Goal: Obtain resource: Download file/media

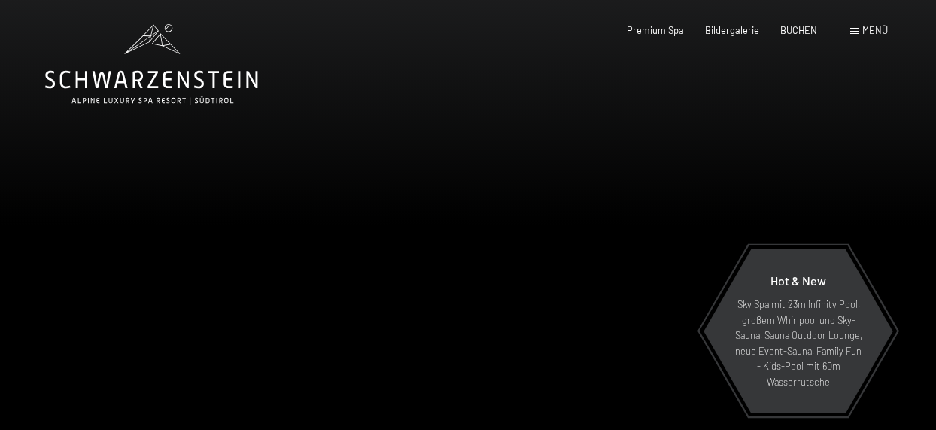
click at [656, 28] on span "Premium Spa" at bounding box center [655, 30] width 57 height 12
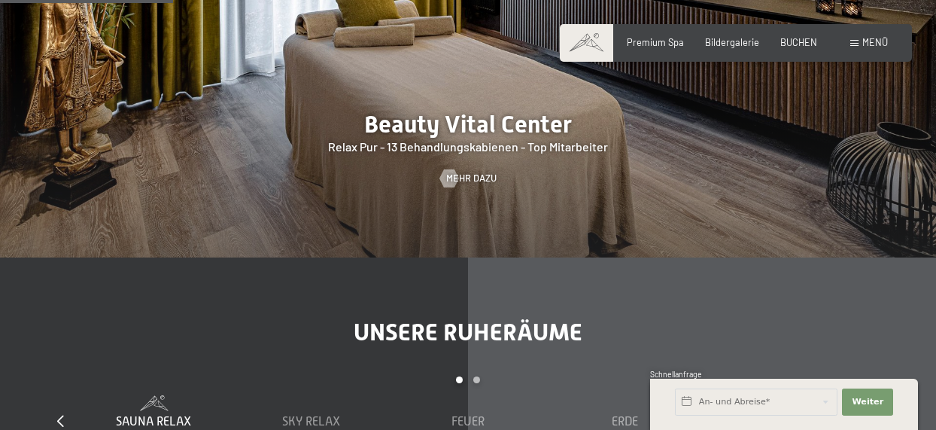
scroll to position [1580, 0]
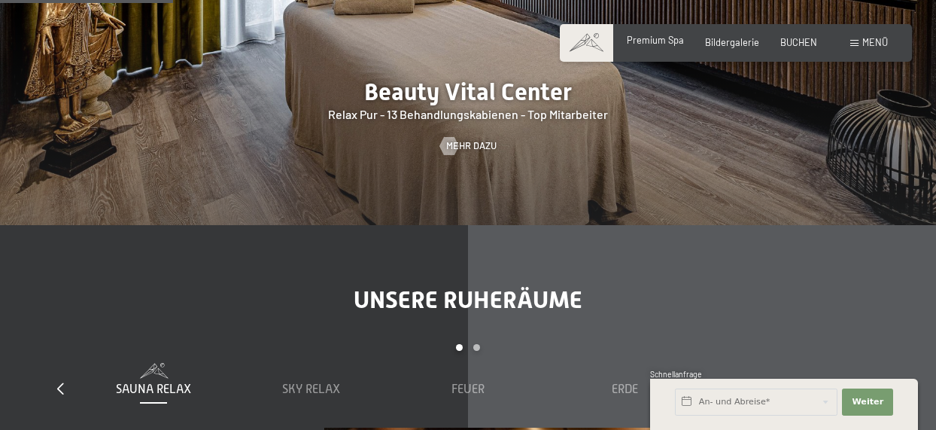
click at [658, 35] on span "Premium Spa" at bounding box center [655, 40] width 57 height 12
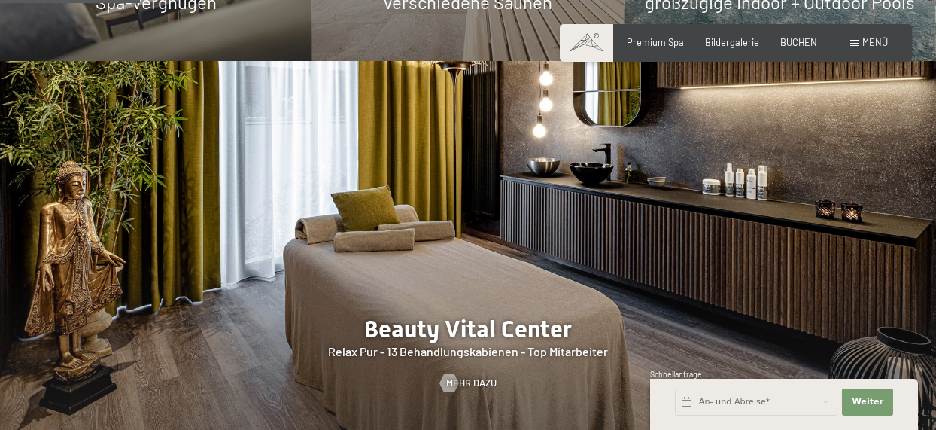
scroll to position [1430, 0]
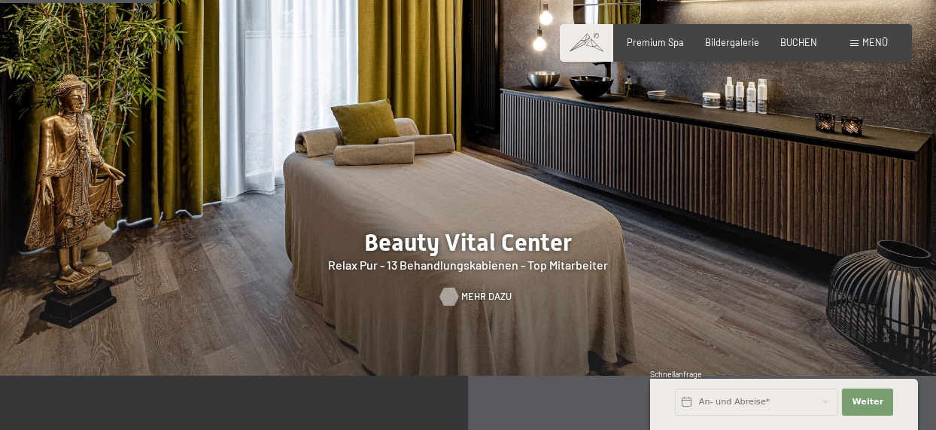
click at [481, 290] on span "Mehr dazu" at bounding box center [486, 297] width 50 height 14
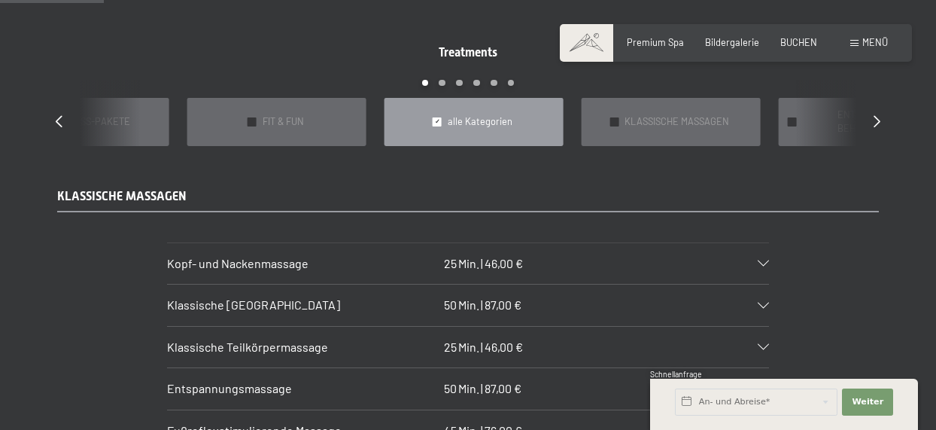
scroll to position [1054, 0]
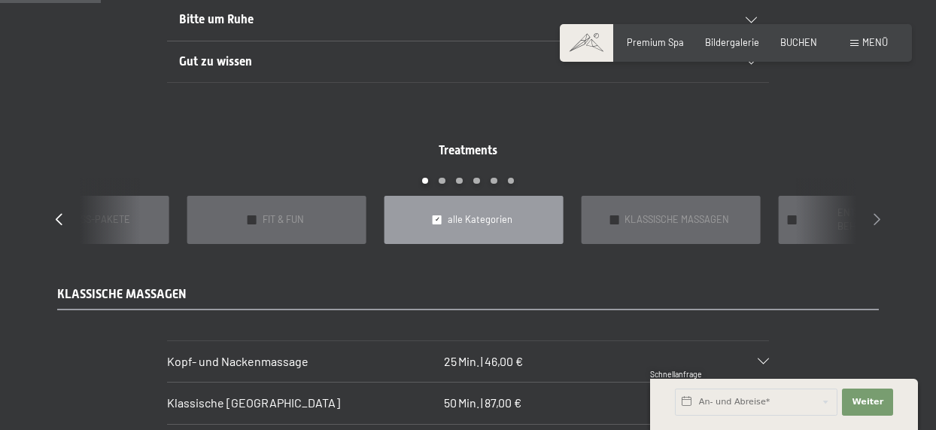
click at [879, 212] on icon at bounding box center [877, 218] width 7 height 12
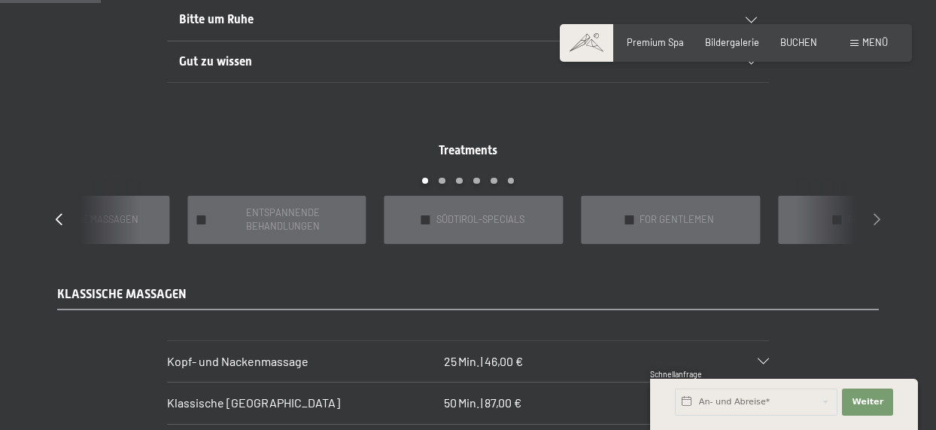
click at [879, 212] on icon at bounding box center [877, 218] width 7 height 12
click at [878, 212] on icon at bounding box center [877, 218] width 7 height 12
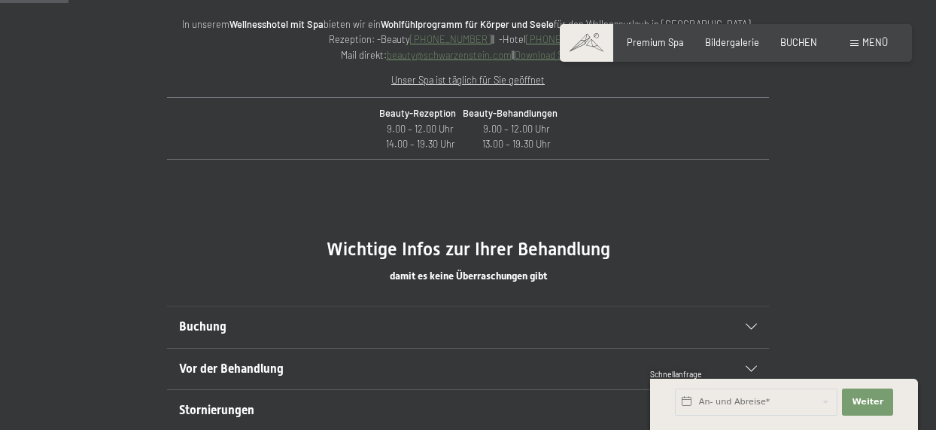
scroll to position [602, 0]
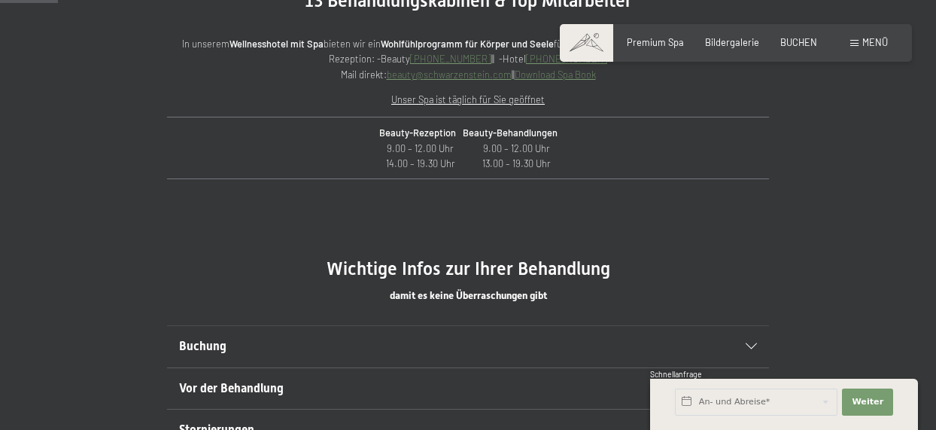
click at [553, 71] on link "Download Spa Book" at bounding box center [555, 74] width 81 height 12
